Goal: Information Seeking & Learning: Learn about a topic

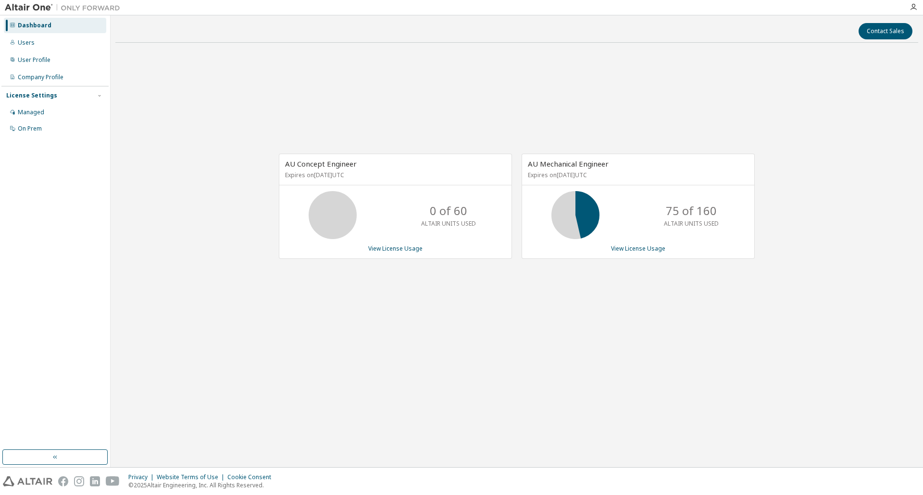
click at [387, 84] on div "AU Concept Engineer Expires on [DATE] UTC 0 of 60 ALTAIR UNITS USED View Licens…" at bounding box center [516, 211] width 802 height 322
click at [679, 348] on div "AU Concept Engineer Expires on [DATE] UTC 0 of 60 ALTAIR UNITS USED View Licens…" at bounding box center [516, 211] width 802 height 322
